Goal: Information Seeking & Learning: Learn about a topic

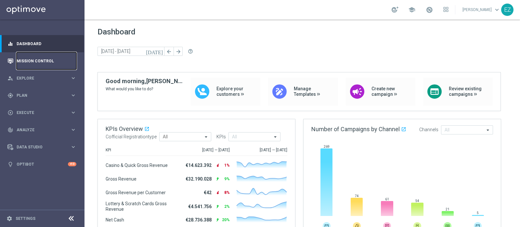
click at [35, 63] on link "Mission Control" at bounding box center [47, 60] width 60 height 17
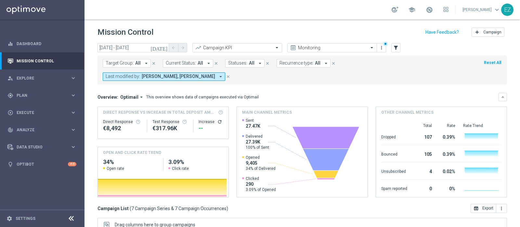
click at [163, 46] on icon "[DATE]" at bounding box center [160, 48] width 18 height 6
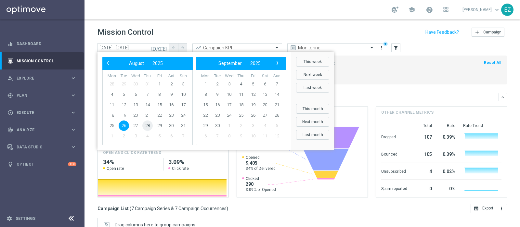
click at [144, 125] on span "28" at bounding box center [147, 126] width 10 height 10
type input "28 Aug 2025 - 28 Aug 2025"
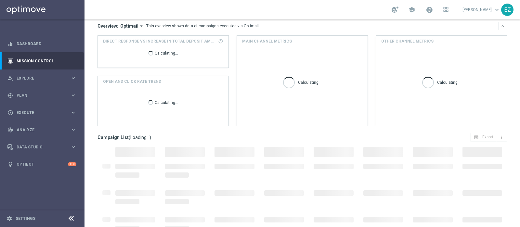
scroll to position [98, 0]
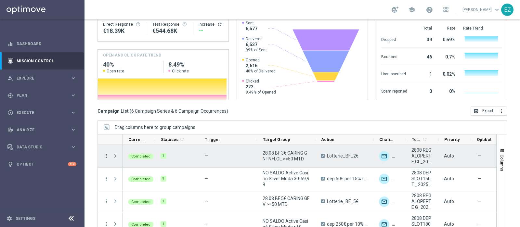
click at [106, 153] on icon "more_vert" at bounding box center [106, 156] width 6 height 6
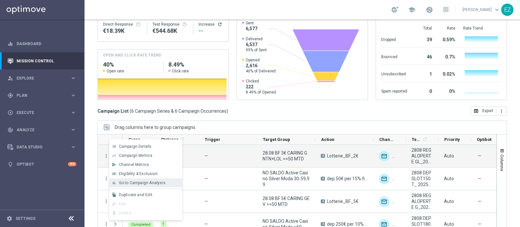
click at [148, 182] on span "Go to Campaign Analysis" at bounding box center [142, 183] width 47 height 5
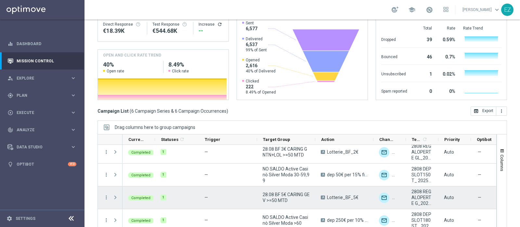
scroll to position [2, 0]
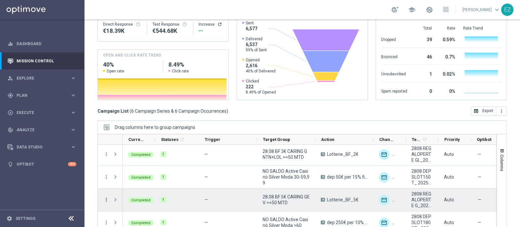
click at [106, 197] on icon "more_vert" at bounding box center [106, 200] width 6 height 6
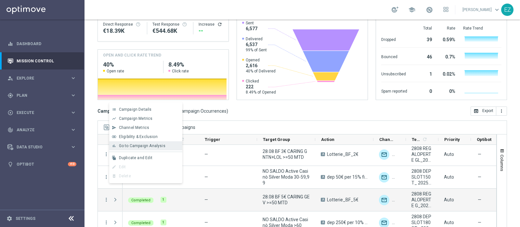
click at [132, 147] on span "Go to Campaign Analysis" at bounding box center [142, 146] width 47 height 5
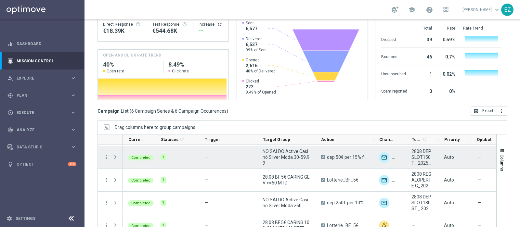
scroll to position [54, 0]
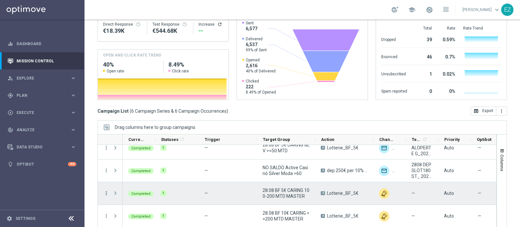
click at [105, 191] on icon "more_vert" at bounding box center [106, 194] width 6 height 6
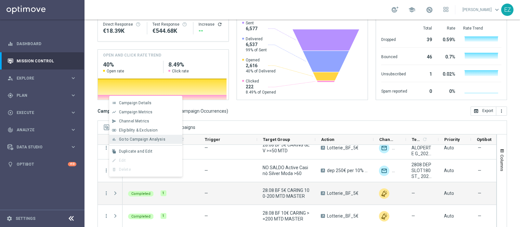
click at [138, 140] on span "Go to Campaign Analysis" at bounding box center [142, 139] width 47 height 5
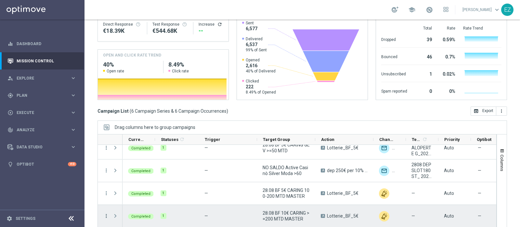
click at [106, 213] on icon "more_vert" at bounding box center [106, 216] width 6 height 6
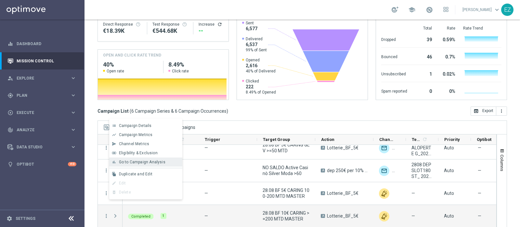
click at [138, 162] on span "Go to Campaign Analysis" at bounding box center [142, 162] width 47 height 5
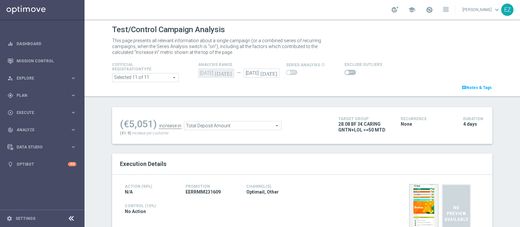
click at [345, 72] on span at bounding box center [350, 72] width 11 height 5
click at [345, 72] on input "checkbox" at bounding box center [350, 72] width 11 height 5
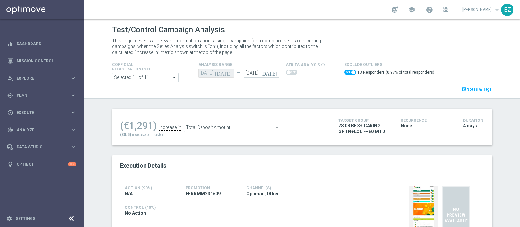
click at [352, 71] on span at bounding box center [354, 73] width 4 height 4
click at [348, 71] on input "checkbox" at bounding box center [350, 72] width 11 height 5
checkbox input "false"
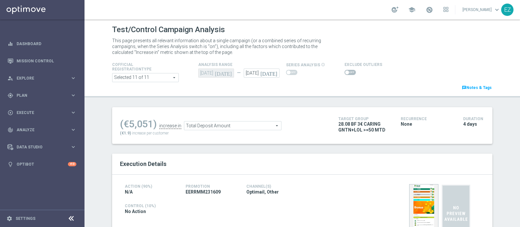
click at [263, 126] on span "Total Deposit Amount" at bounding box center [232, 126] width 97 height 8
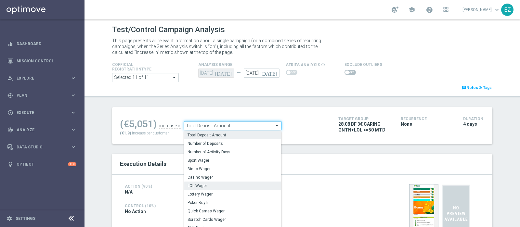
click at [210, 184] on span "LOL Wager" at bounding box center [233, 185] width 90 height 5
type input "LOL Wager"
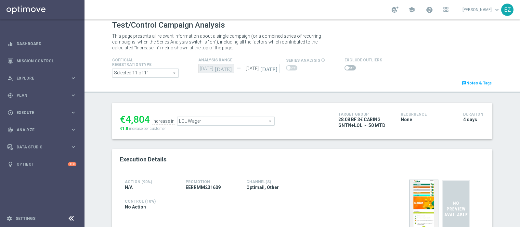
scroll to position [5, 0]
click at [345, 68] on span at bounding box center [347, 68] width 4 height 4
click at [345, 68] on input "checkbox" at bounding box center [350, 67] width 11 height 5
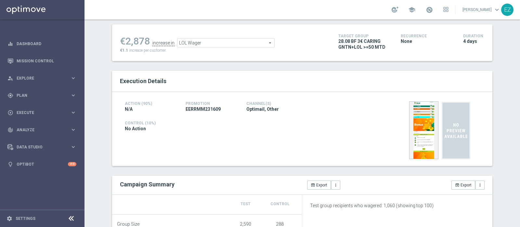
scroll to position [2, 0]
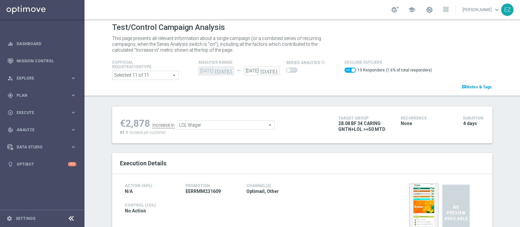
click at [241, 127] on span "LOL Wager" at bounding box center [226, 125] width 97 height 8
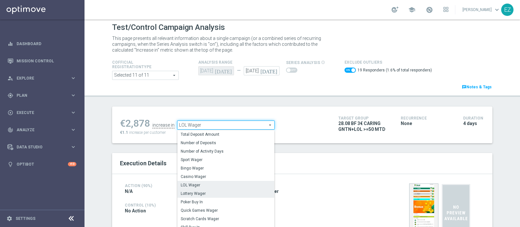
click at [200, 194] on span "Lottery Wager" at bounding box center [226, 193] width 90 height 5
checkbox input "false"
type input "Lottery Wager"
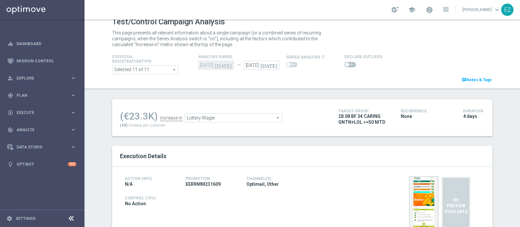
scroll to position [7, 0]
click at [345, 66] on span at bounding box center [350, 65] width 11 height 5
click at [345, 66] on input "checkbox" at bounding box center [350, 65] width 11 height 5
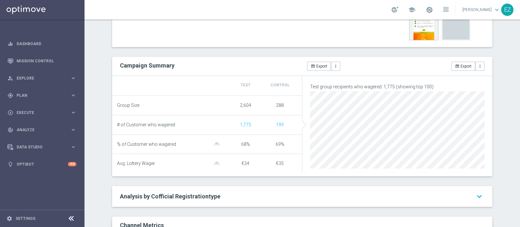
scroll to position [19, 0]
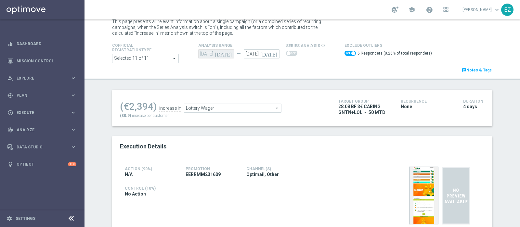
click at [345, 53] on span at bounding box center [350, 53] width 11 height 5
click at [345, 53] on input "checkbox" at bounding box center [350, 53] width 11 height 5
checkbox input "false"
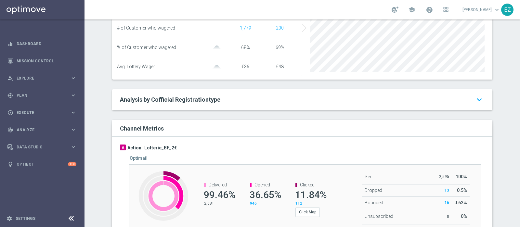
scroll to position [0, 0]
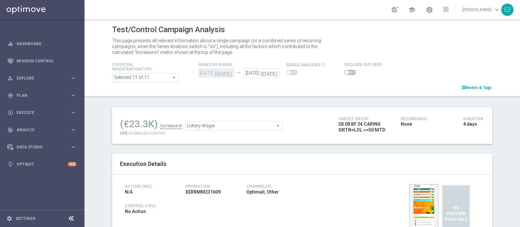
click at [224, 126] on span "Lottery Wager" at bounding box center [233, 126] width 97 height 8
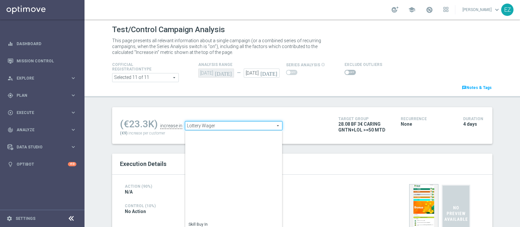
scroll to position [93, 0]
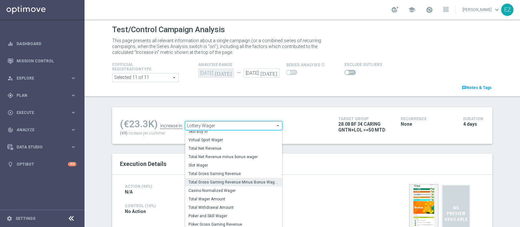
click at [225, 182] on span "Total Gross Gaming Revenue Minus Bonus Wagared" at bounding box center [234, 182] width 90 height 5
type input "Total Gross Gaming Revenue Minus Bonus Wagared"
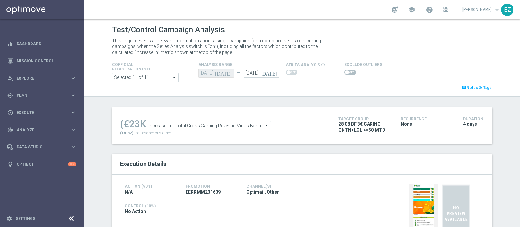
click at [345, 72] on span at bounding box center [350, 72] width 11 height 5
click at [345, 72] on input "checkbox" at bounding box center [350, 72] width 11 height 5
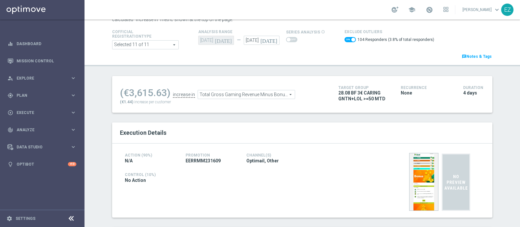
scroll to position [33, 0]
click at [352, 38] on span at bounding box center [354, 39] width 4 height 4
click at [349, 38] on input "checkbox" at bounding box center [350, 39] width 11 height 5
checkbox input "false"
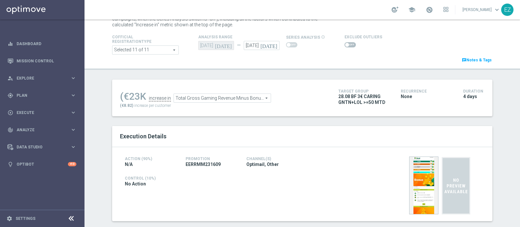
scroll to position [0, 0]
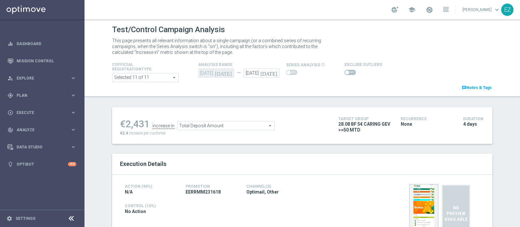
click at [345, 71] on span at bounding box center [350, 72] width 11 height 5
click at [345, 71] on input "checkbox" at bounding box center [350, 72] width 11 height 5
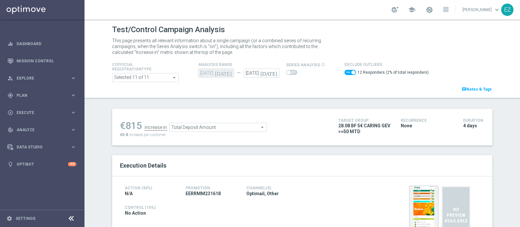
click at [345, 73] on span at bounding box center [350, 72] width 11 height 5
click at [345, 73] on input "checkbox" at bounding box center [350, 72] width 11 height 5
checkbox input "false"
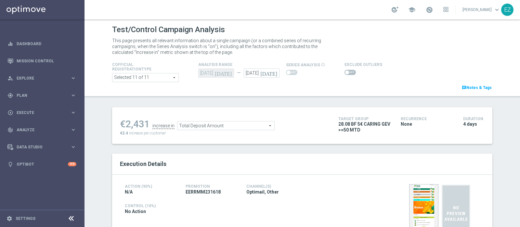
click at [221, 123] on span "Total Deposit Amount" at bounding box center [226, 126] width 97 height 8
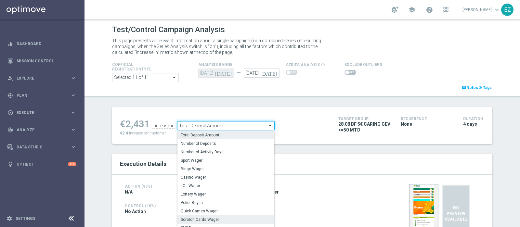
click at [198, 218] on span "Scratch Cards Wager" at bounding box center [226, 219] width 90 height 5
type input "Scratch Cards Wager"
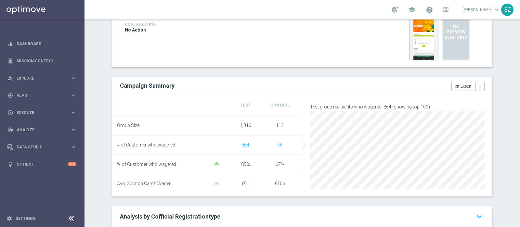
scroll to position [9, 0]
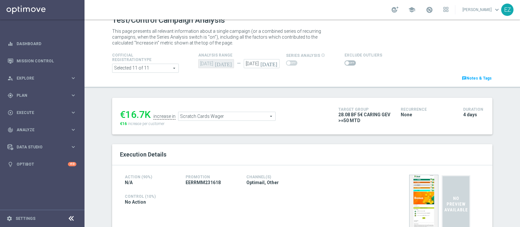
click at [345, 62] on span at bounding box center [350, 62] width 11 height 5
click at [345, 62] on input "checkbox" at bounding box center [350, 62] width 11 height 5
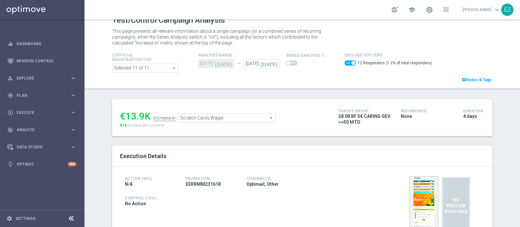
click at [257, 120] on span "Scratch Cards Wager" at bounding box center [227, 118] width 97 height 8
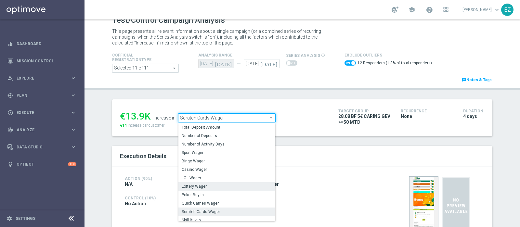
scroll to position [93, 0]
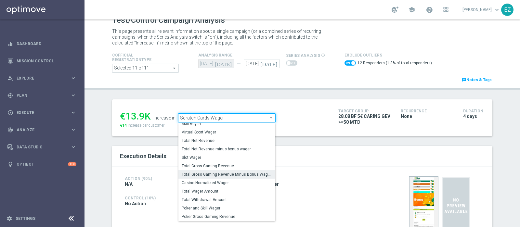
click at [209, 174] on span "Total Gross Gaming Revenue Minus Bonus Wagared" at bounding box center [227, 174] width 90 height 5
checkbox input "false"
type input "Total Gross Gaming Revenue Minus Bonus Wagared"
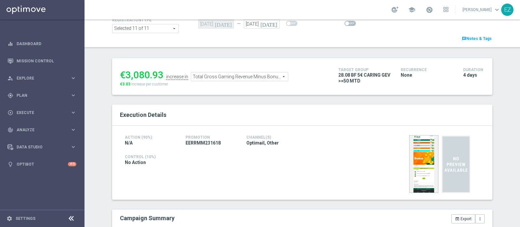
scroll to position [5, 0]
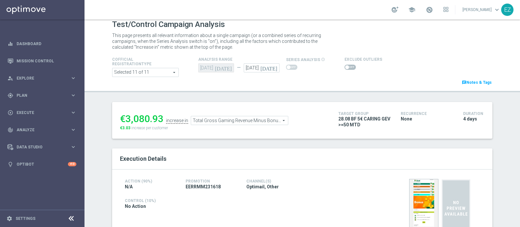
click at [345, 66] on span at bounding box center [350, 67] width 11 height 5
click at [345, 66] on input "checkbox" at bounding box center [350, 67] width 11 height 5
checkbox input "true"
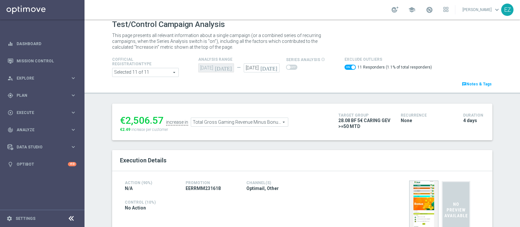
scroll to position [0, 0]
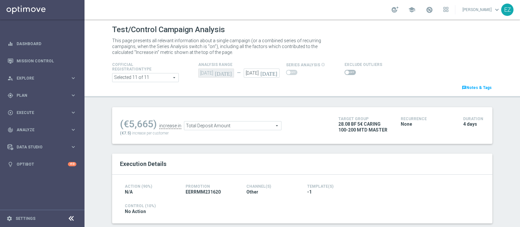
click at [345, 73] on span at bounding box center [347, 73] width 4 height 4
click at [345, 73] on input "checkbox" at bounding box center [350, 72] width 11 height 5
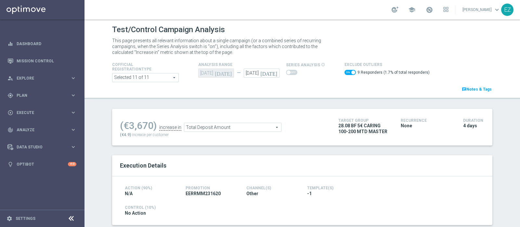
click at [345, 70] on span at bounding box center [350, 72] width 11 height 5
click at [345, 70] on input "checkbox" at bounding box center [350, 72] width 11 height 5
checkbox input "false"
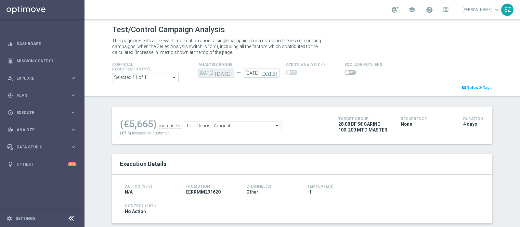
click at [220, 126] on span "Total Deposit Amount" at bounding box center [232, 126] width 97 height 8
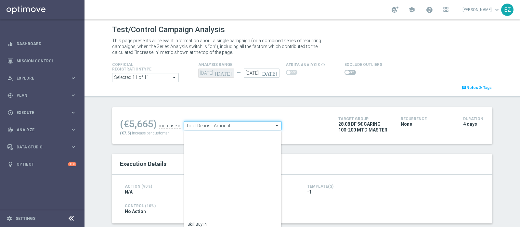
scroll to position [93, 0]
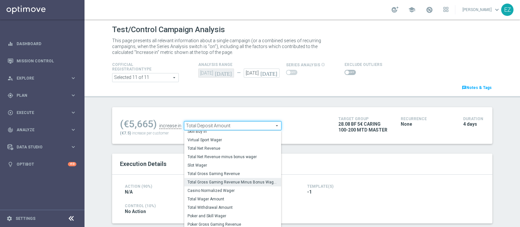
click at [223, 182] on span "Total Gross Gaming Revenue Minus Bonus Wagared" at bounding box center [233, 182] width 90 height 5
type input "Total Gross Gaming Revenue Minus Bonus Wagared"
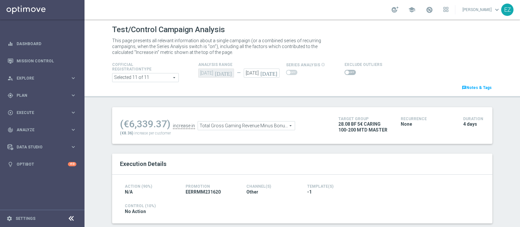
click at [345, 72] on span at bounding box center [347, 73] width 4 height 4
click at [345, 72] on input "checkbox" at bounding box center [350, 72] width 11 height 5
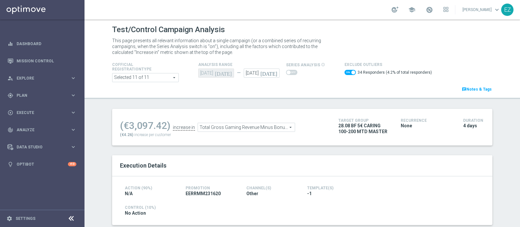
click at [345, 71] on span at bounding box center [350, 72] width 11 height 5
click at [345, 71] on input "checkbox" at bounding box center [350, 72] width 11 height 5
checkbox input "false"
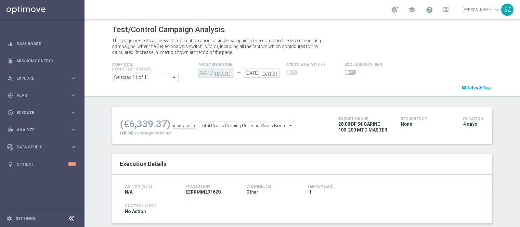
drag, startPoint x: 240, startPoint y: 127, endPoint x: 229, endPoint y: 124, distance: 11.5
click at [229, 124] on span "Total Gross Gaming Revenue Minus Bonus Wagared" at bounding box center [246, 126] width 97 height 8
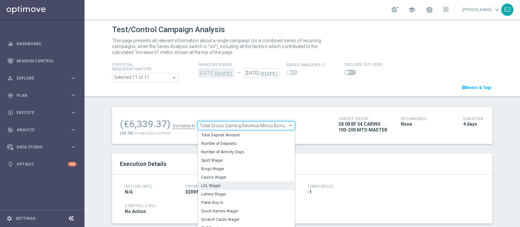
click at [210, 185] on span "LOL Wager" at bounding box center [246, 185] width 90 height 5
type input "LOL Wager"
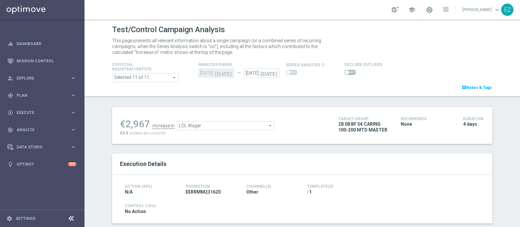
click at [345, 72] on span at bounding box center [350, 72] width 11 height 5
click at [345, 72] on input "checkbox" at bounding box center [350, 72] width 11 height 5
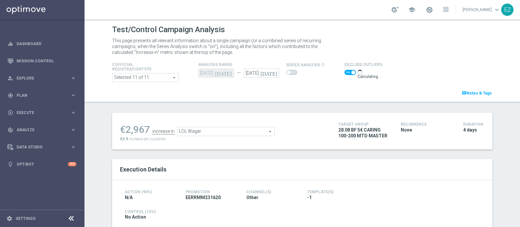
scroll to position [59, 0]
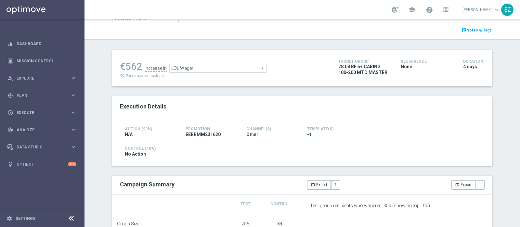
click at [352, 15] on span at bounding box center [354, 13] width 4 height 4
click at [346, 16] on input "checkbox" at bounding box center [350, 13] width 11 height 5
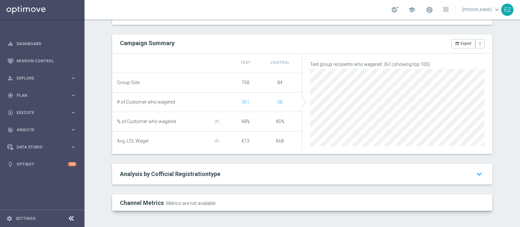
scroll to position [0, 0]
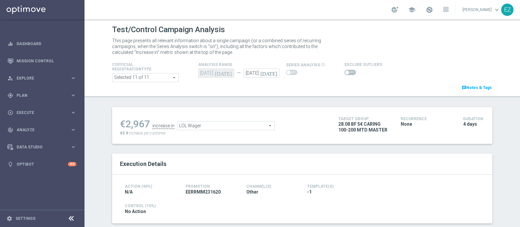
click at [226, 131] on div "€2,967 increase in LOL Wager LOL Wager arrow_drop_down search €3.9 increase per…" at bounding box center [224, 125] width 209 height 21
click at [345, 73] on span at bounding box center [350, 72] width 11 height 5
click at [345, 73] on input "checkbox" at bounding box center [350, 72] width 11 height 5
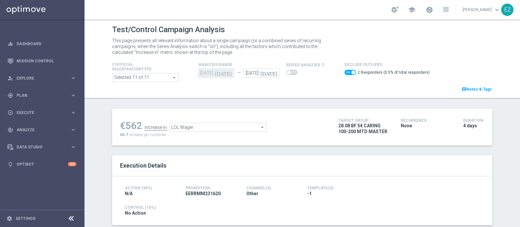
click at [217, 128] on span "LOL Wager" at bounding box center [218, 127] width 97 height 8
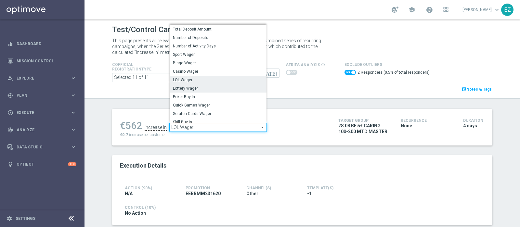
click at [203, 87] on span "Lottery Wager" at bounding box center [218, 88] width 90 height 5
checkbox input "false"
type input "Lottery Wager"
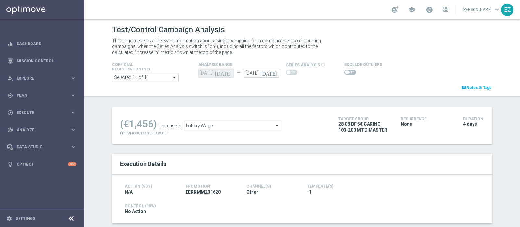
click at [345, 73] on span at bounding box center [347, 73] width 4 height 4
click at [345, 73] on input "checkbox" at bounding box center [350, 72] width 11 height 5
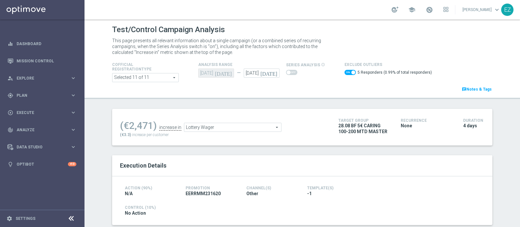
click at [232, 127] on span "Lottery Wager" at bounding box center [232, 127] width 97 height 8
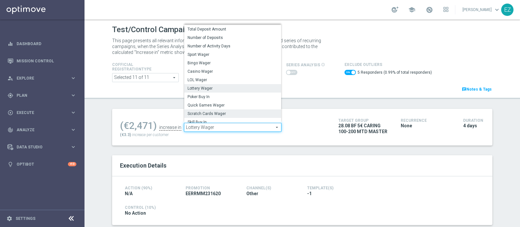
click at [213, 112] on span "Scratch Cards Wager" at bounding box center [233, 113] width 90 height 5
checkbox input "false"
type input "Scratch Cards Wager"
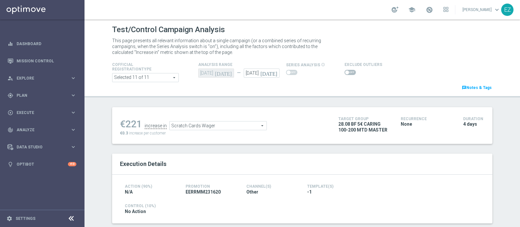
click at [345, 72] on span at bounding box center [347, 73] width 4 height 4
click at [345, 72] on input "checkbox" at bounding box center [350, 72] width 11 height 5
checkbox input "true"
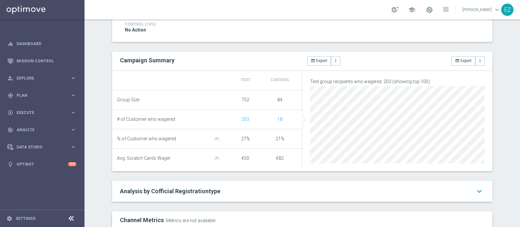
scroll to position [203, 0]
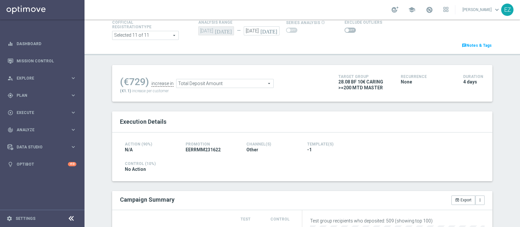
scroll to position [31, 0]
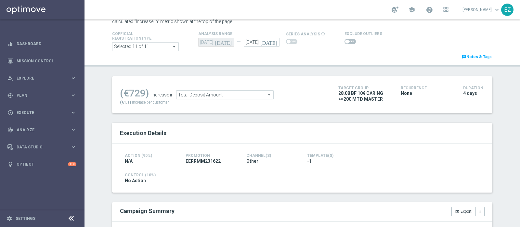
click at [345, 41] on span at bounding box center [347, 42] width 4 height 4
click at [345, 41] on input "checkbox" at bounding box center [350, 41] width 11 height 5
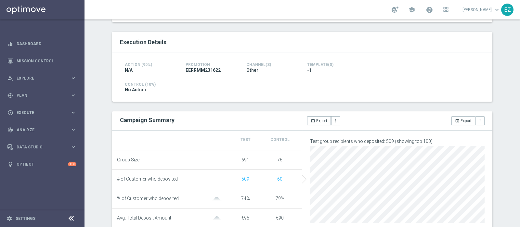
scroll to position [129, 0]
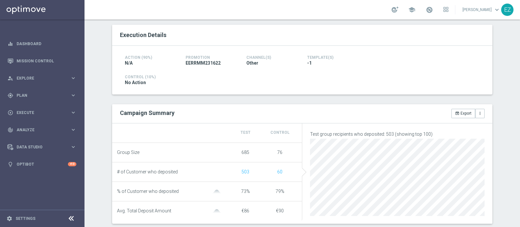
scroll to position [0, 0]
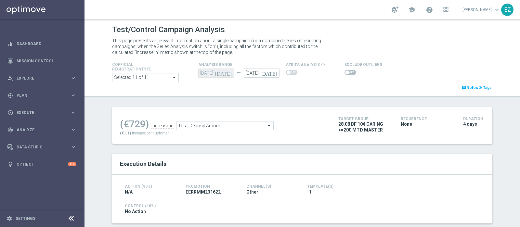
click at [345, 73] on span at bounding box center [350, 72] width 11 height 5
click at [345, 73] on input "checkbox" at bounding box center [350, 72] width 11 height 5
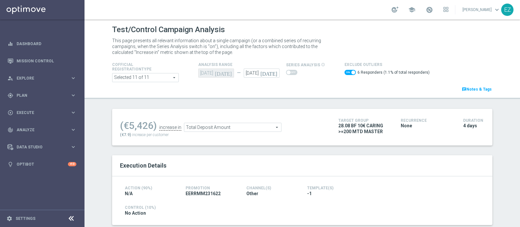
click at [258, 125] on span "Total Deposit Amount" at bounding box center [232, 127] width 97 height 8
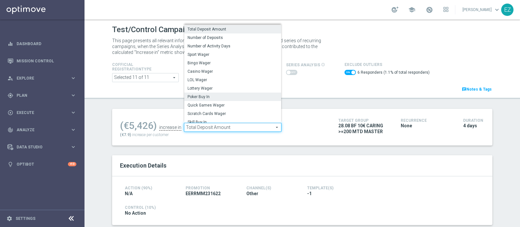
scroll to position [93, 0]
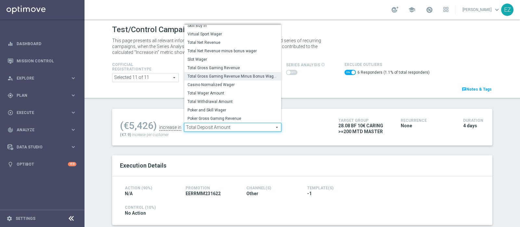
click at [247, 74] on span "Total Gross Gaming Revenue Minus Bonus Wagared" at bounding box center [233, 76] width 90 height 5
checkbox input "false"
type input "Total Gross Gaming Revenue Minus Bonus Wagared"
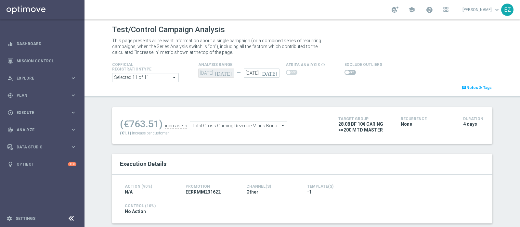
click at [348, 71] on span at bounding box center [350, 72] width 11 height 5
click at [348, 71] on input "checkbox" at bounding box center [350, 72] width 11 height 5
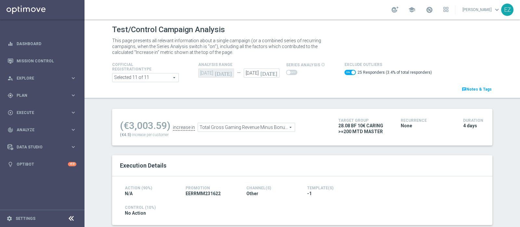
click at [244, 123] on span "Total Gross Gaming Revenue Minus Bonus Wagared" at bounding box center [246, 127] width 97 height 8
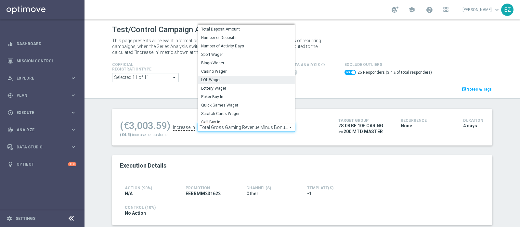
click at [237, 77] on span "LOL Wager" at bounding box center [246, 79] width 90 height 5
checkbox input "false"
type input "LOL Wager"
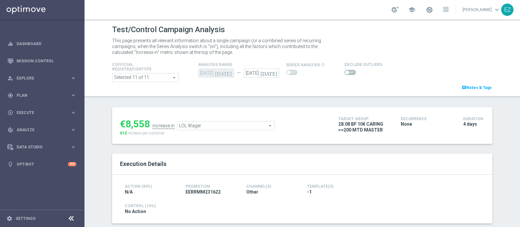
click at [346, 71] on span at bounding box center [350, 72] width 11 height 5
click at [346, 71] on input "checkbox" at bounding box center [350, 72] width 11 height 5
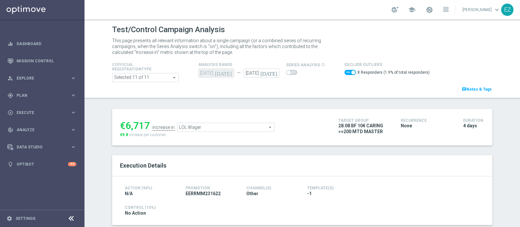
click at [345, 72] on span at bounding box center [350, 72] width 11 height 5
click at [345, 72] on input "checkbox" at bounding box center [350, 72] width 11 height 5
checkbox input "false"
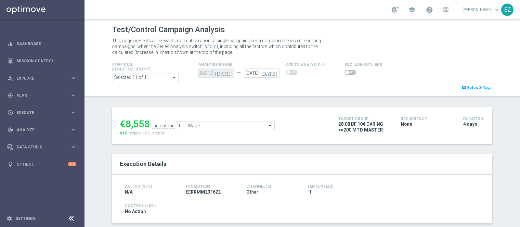
click at [211, 126] on span "LOL Wager" at bounding box center [226, 126] width 97 height 8
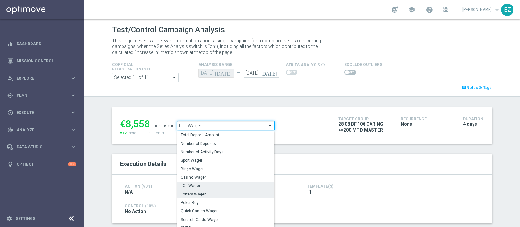
click at [192, 192] on span "Lottery Wager" at bounding box center [226, 194] width 90 height 5
type input "Lottery Wager"
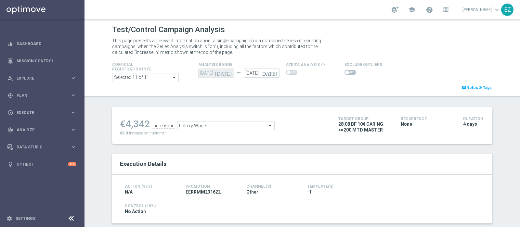
click at [346, 71] on span at bounding box center [350, 72] width 11 height 5
click at [346, 71] on input "checkbox" at bounding box center [350, 72] width 11 height 5
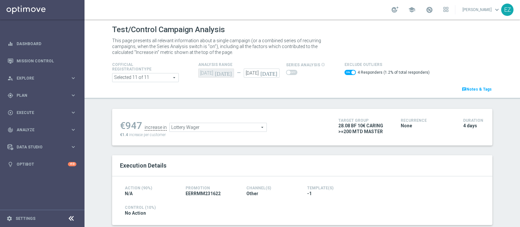
click at [345, 75] on switch at bounding box center [350, 73] width 11 height 7
click at [352, 72] on span at bounding box center [354, 73] width 4 height 4
click at [346, 72] on input "checkbox" at bounding box center [350, 72] width 11 height 5
checkbox input "false"
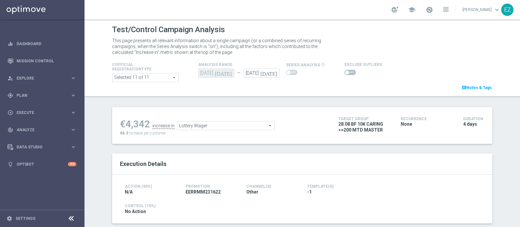
click at [226, 126] on span "Lottery Wager" at bounding box center [226, 126] width 97 height 8
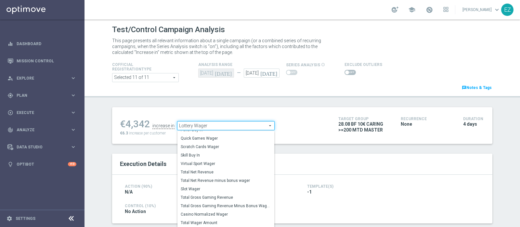
scroll to position [71, 0]
click at [211, 147] on span "Scratch Cards Wager" at bounding box center [226, 146] width 90 height 5
type input "Scratch Cards Wager"
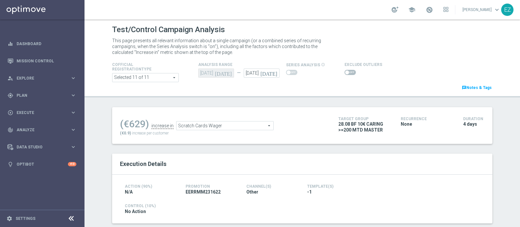
click at [345, 74] on span at bounding box center [350, 72] width 11 height 5
click at [345, 74] on input "checkbox" at bounding box center [350, 72] width 11 height 5
checkbox input "true"
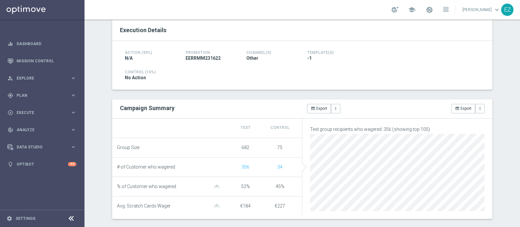
scroll to position [170, 0]
